Goal: Task Accomplishment & Management: Complete application form

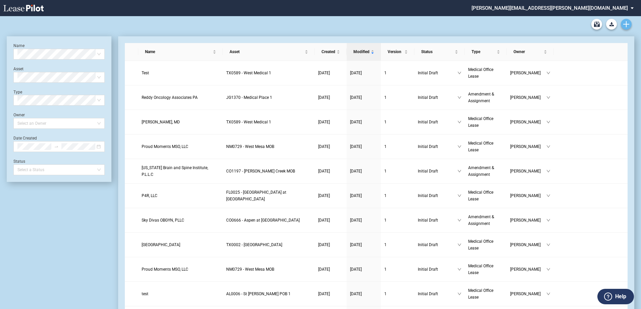
click at [626, 24] on use "Create new document" at bounding box center [627, 24] width 6 height 6
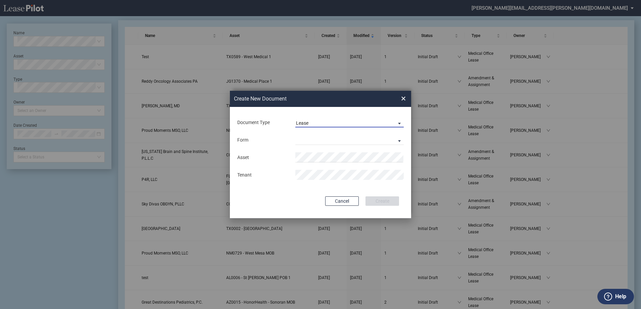
click at [319, 124] on span "Lease" at bounding box center [344, 123] width 96 height 7
click at [318, 136] on div "Amendment" at bounding box center [310, 138] width 29 height 7
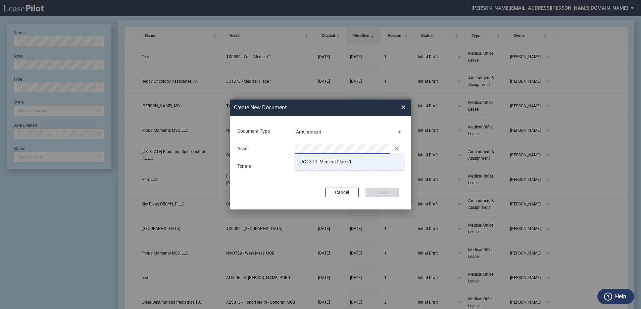
click at [325, 165] on li "JG 1370 - Medical Place 1" at bounding box center [349, 161] width 108 height 16
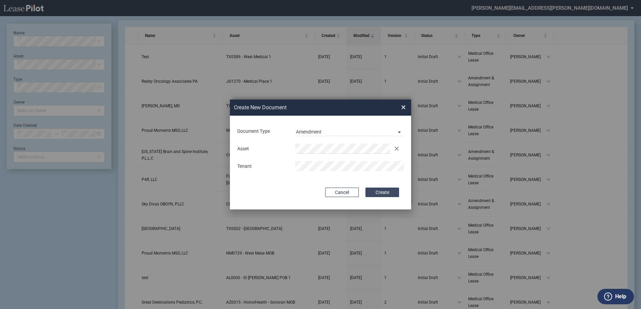
click at [382, 192] on button "Create" at bounding box center [383, 191] width 34 height 9
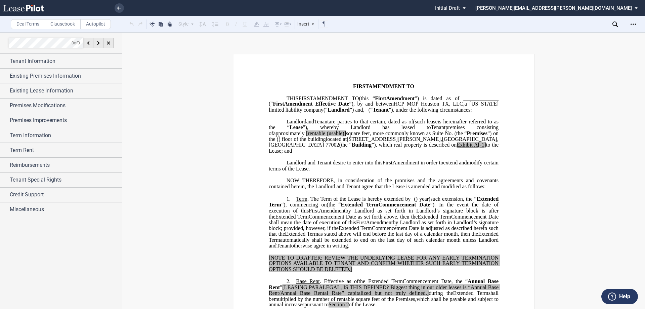
click at [73, 94] on span "Existing Lease Information" at bounding box center [41, 91] width 63 height 8
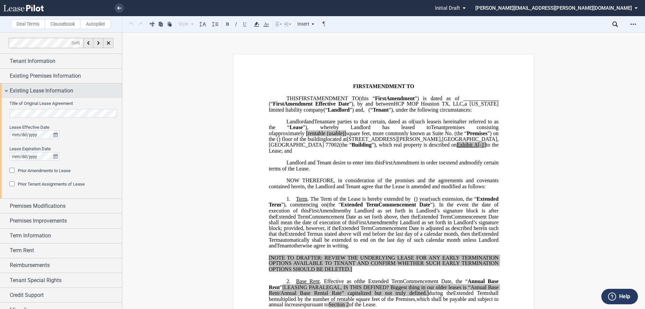
click at [73, 94] on span "Existing Lease Information" at bounding box center [41, 91] width 63 height 8
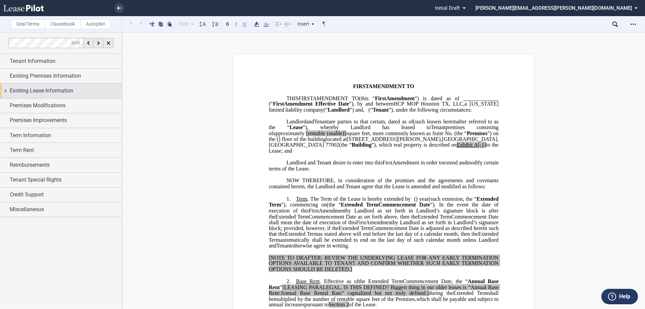
click at [89, 96] on div "Existing Lease Information" at bounding box center [61, 90] width 122 height 14
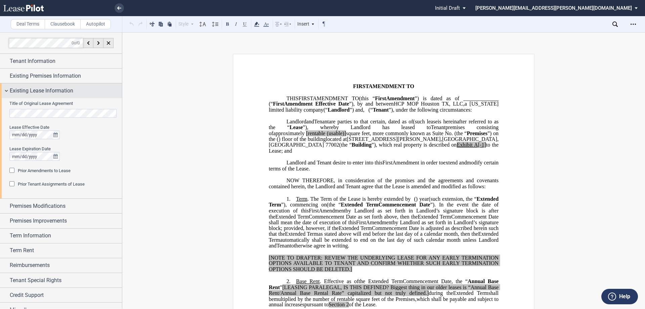
click at [77, 91] on div "Existing Lease Information" at bounding box center [66, 91] width 112 height 8
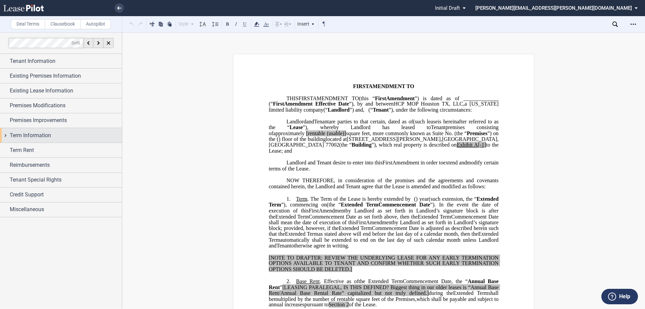
click at [58, 133] on div "Term Information" at bounding box center [66, 135] width 112 height 8
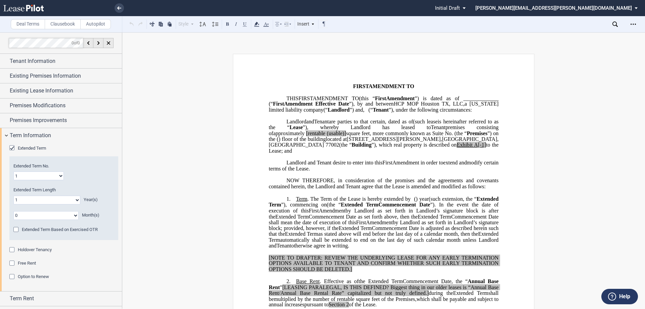
click at [52, 173] on select "1 2 3 4 5 6 7 8 9 10 11 12 13 14 15 16 17 18 19 20" at bounding box center [38, 175] width 50 height 9
select select "number:5"
click at [13, 171] on select "1 2 3 4 5 6 7 8 9 10 11 12 13 14 15 16 17 18 19 20" at bounding box center [38, 175] width 50 height 9
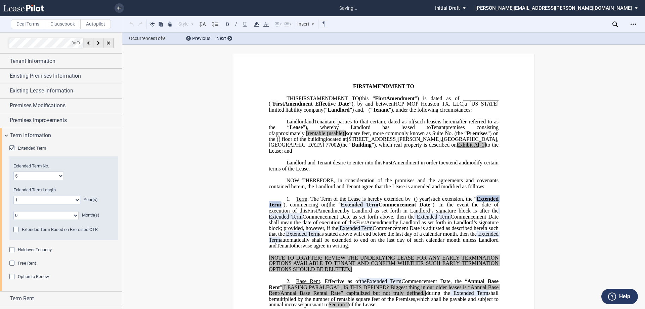
click at [73, 216] on select "0 1 2 3 4 5 6 7 8 9 10 11" at bounding box center [45, 215] width 65 height 9
select select "number:6"
click at [13, 211] on select "0 1 2 3 4 5 6 7 8 9 10 11" at bounding box center [45, 215] width 65 height 9
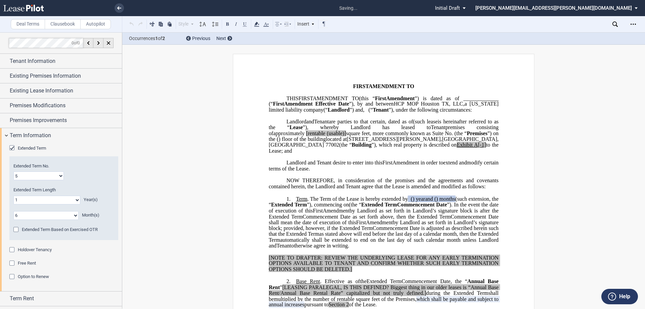
click at [62, 200] on select "0 1 2 3 4 5 6 7 8 9 10 11 12 13 14 15 16 17 18 19 20" at bounding box center [46, 199] width 67 height 9
click at [13, 195] on select "0 1 2 3 4 5 6 7 8 9 10 11 12 13 14 15 16 17 18 19 20" at bounding box center [46, 199] width 67 height 9
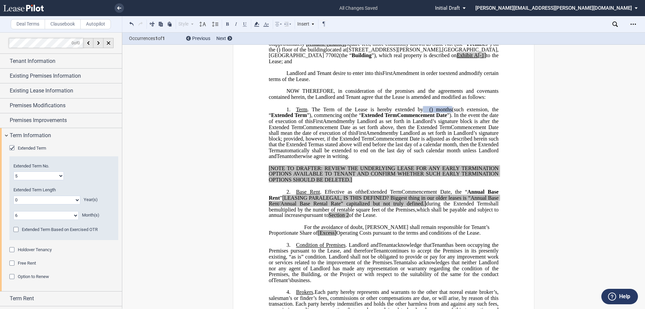
scroll to position [101, 0]
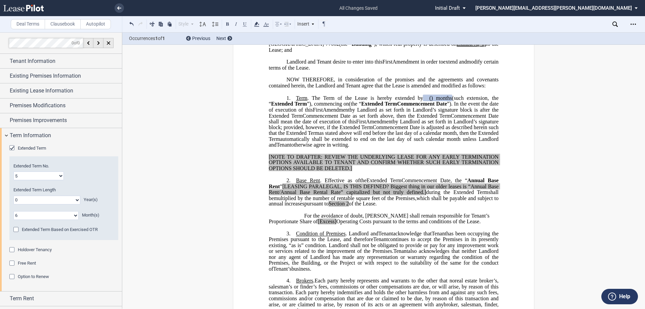
click at [55, 201] on select "0 1 2 3 4 5 6 7 8 9 10 11 12 13 14 15 16 17 18 19 20" at bounding box center [46, 199] width 67 height 9
select select "number:1"
click at [13, 195] on select "0 1 2 3 4 5 6 7 8 9 10 11 12 13 14 15 16 17 18 19 20" at bounding box center [46, 199] width 67 height 9
click at [67, 215] on select "0 1 2 3 4 5 6 7 8 9 10 11" at bounding box center [45, 215] width 65 height 9
select select "number:0"
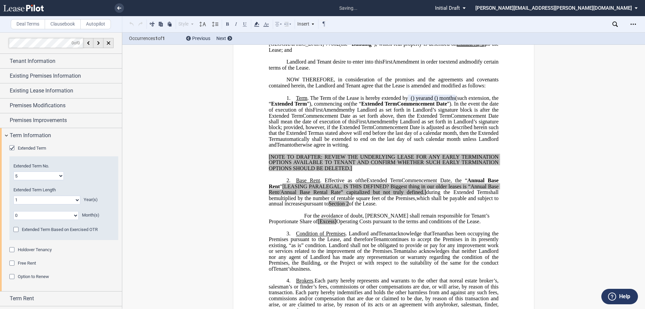
click at [13, 211] on select "0 1 2 3 4 5 6 7 8 9 10 11" at bounding box center [45, 215] width 65 height 9
click at [68, 201] on select "0 1 2 3 4 5 6 7 8 9 10 11 12 13 14 15 16 17 18 19 20" at bounding box center [46, 199] width 67 height 9
select select "number:6"
click at [13, 195] on select "0 1 2 3 4 5 6 7 8 9 10 11 12 13 14 15 16 17 18 19 20" at bounding box center [46, 199] width 67 height 9
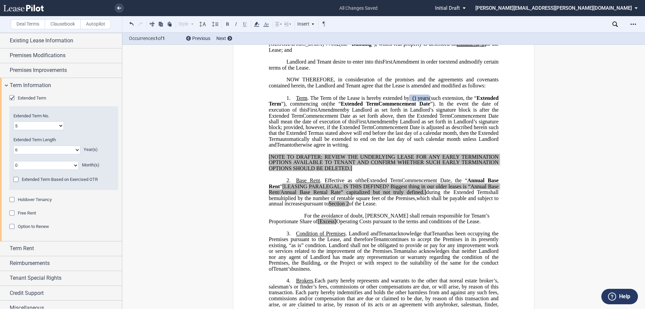
scroll to position [57, 0]
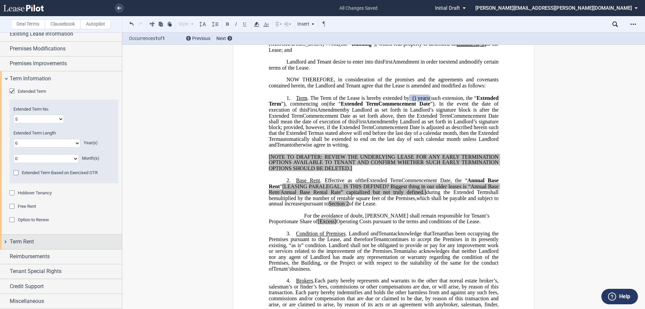
click at [59, 247] on div "Term Rent" at bounding box center [61, 241] width 122 height 14
